Goal: Task Accomplishment & Management: Complete application form

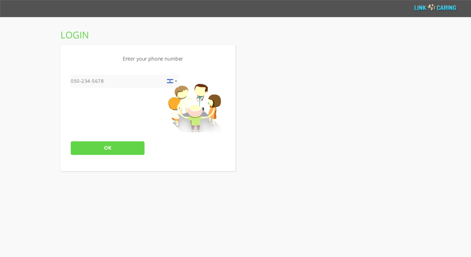
click at [121, 81] on input "tel" at bounding box center [125, 81] width 109 height 13
type input "0504423086"
click at [104, 147] on input "OK" at bounding box center [108, 148] width 74 height 14
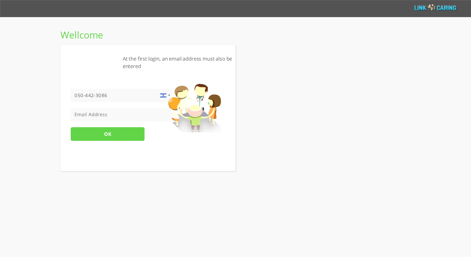
click at [122, 114] on input "tel" at bounding box center [122, 115] width 102 height 14
click at [116, 133] on input "OK" at bounding box center [108, 134] width 74 height 14
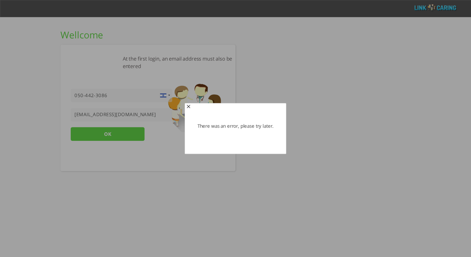
click at [188, 106] on span "button" at bounding box center [188, 106] width 5 height 5
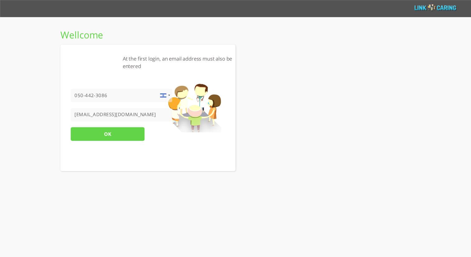
click at [137, 119] on input "[EMAIL_ADDRESS][DOMAIN_NAME]" at bounding box center [122, 115] width 102 height 14
drag, startPoint x: 135, startPoint y: 113, endPoint x: 46, endPoint y: 114, distance: 89.8
click at [46, 17] on html "THIS Developmental Scale Calculator Personal Digital Follow-up Questionnaires N…" at bounding box center [235, 8] width 471 height 17
click at [121, 114] on input "[EMAIL_ADDRESS][DOMAIN_NAME]" at bounding box center [122, 115] width 102 height 14
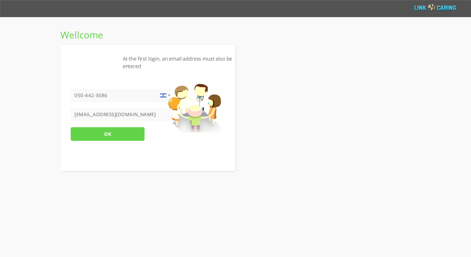
click at [121, 114] on input "[EMAIL_ADDRESS][DOMAIN_NAME]" at bounding box center [122, 115] width 102 height 14
paste input "d1g@yop"
type input "[EMAIL_ADDRESS][DOMAIN_NAME]"
click at [121, 135] on input "OK" at bounding box center [108, 134] width 74 height 14
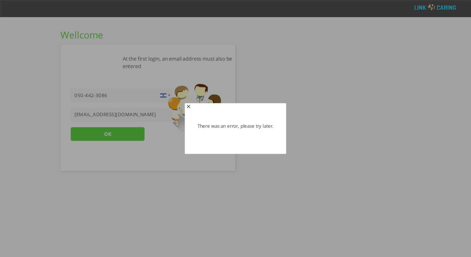
click at [190, 105] on span "button" at bounding box center [188, 106] width 5 height 5
